Goal: Navigation & Orientation: Find specific page/section

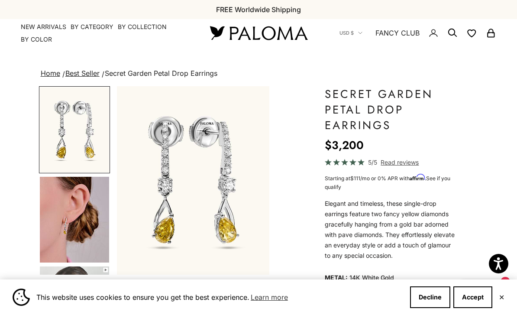
click at [263, 29] on img at bounding box center [258, 33] width 104 height 18
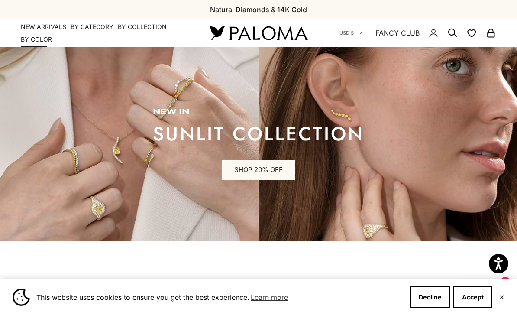
click at [35, 43] on summary "By Color" at bounding box center [36, 39] width 31 height 9
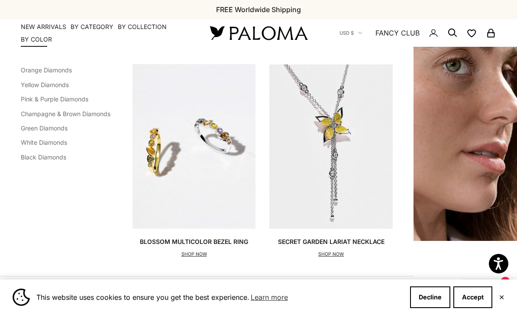
click at [32, 100] on link "Pink & Purple Diamonds" at bounding box center [55, 98] width 68 height 7
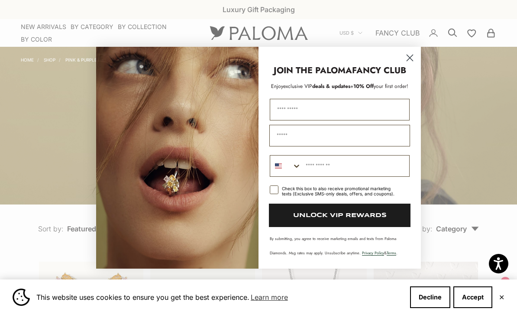
click at [407, 57] on circle "Close dialog" at bounding box center [410, 57] width 14 height 14
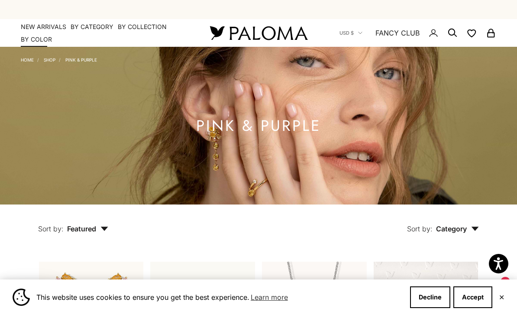
click at [35, 43] on summary "By Color" at bounding box center [36, 39] width 31 height 9
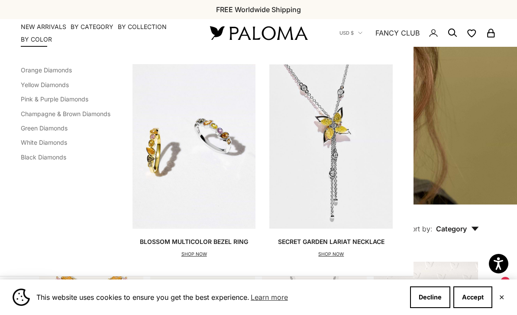
click at [33, 70] on link "Orange Diamonds" at bounding box center [46, 69] width 51 height 7
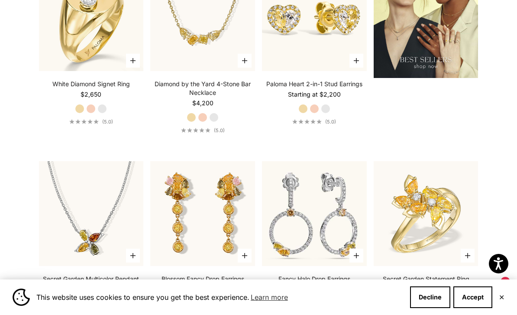
scroll to position [1020, 0]
